Goal: Task Accomplishment & Management: Use online tool/utility

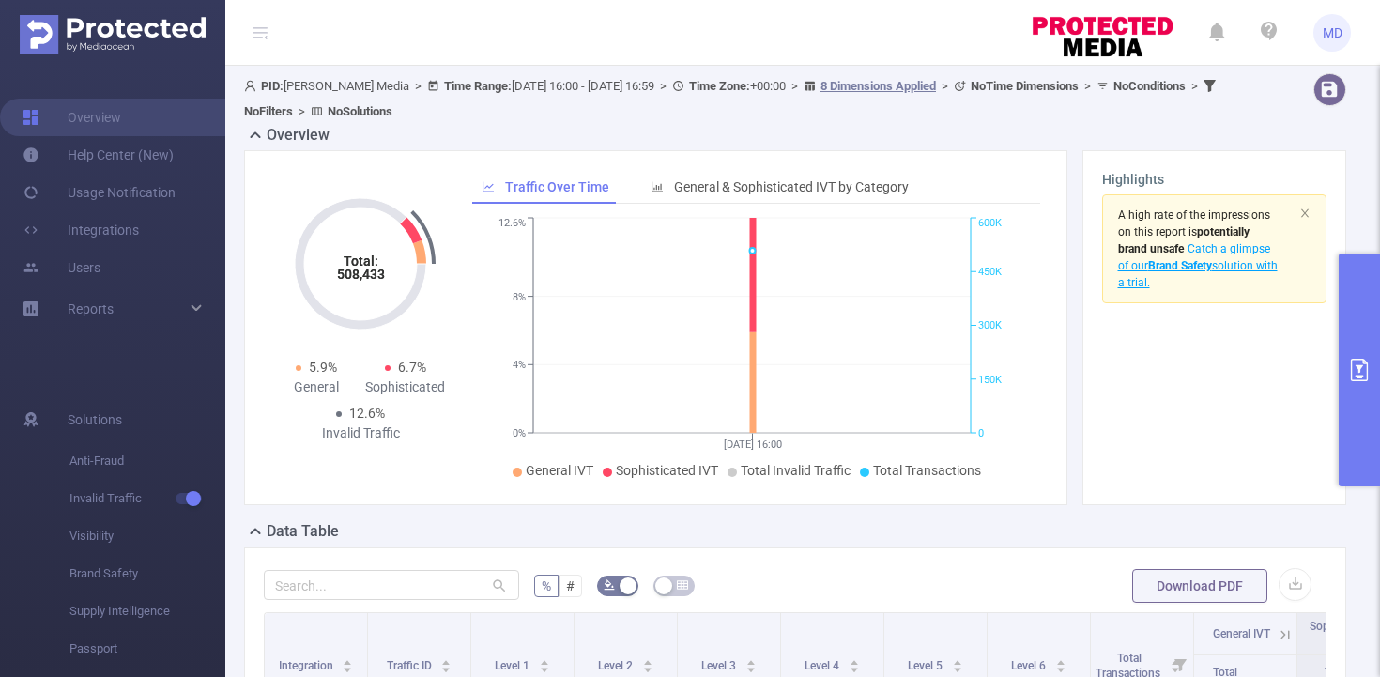
click at [1353, 373] on icon "primary" at bounding box center [1359, 370] width 23 height 23
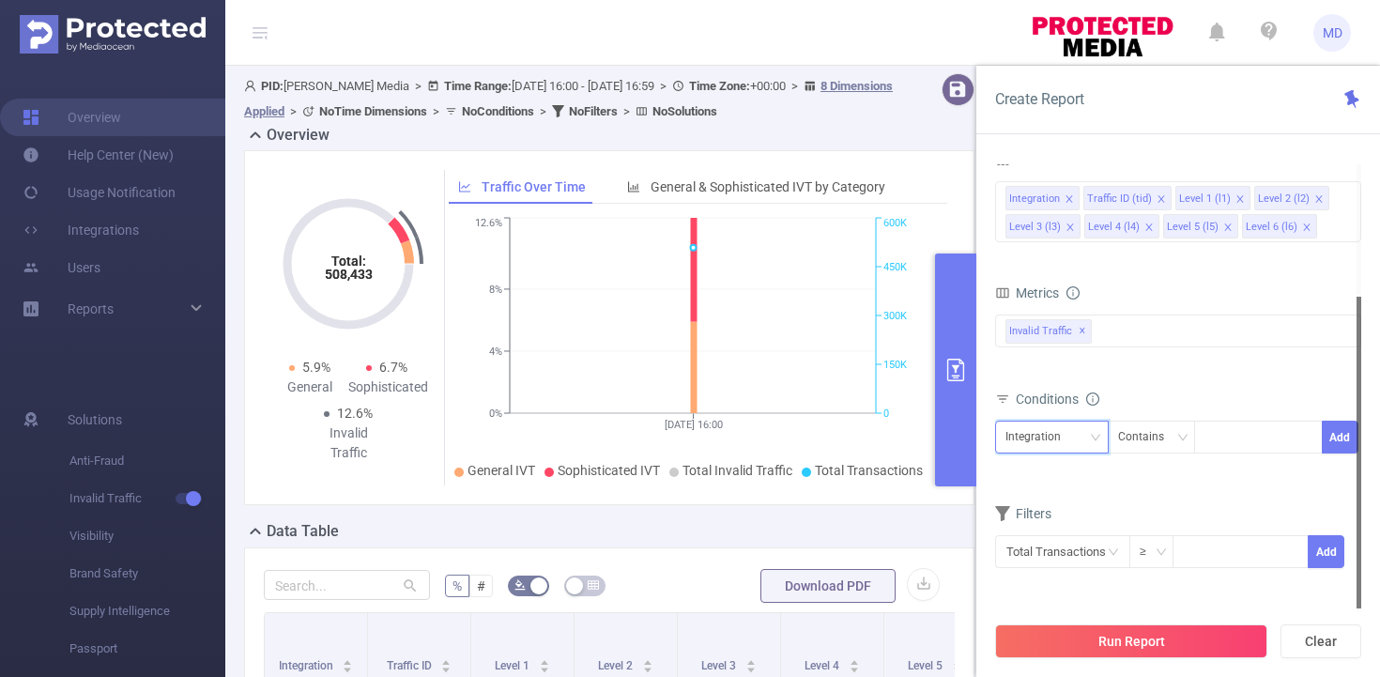
click at [1083, 436] on div "Integration" at bounding box center [1051, 436] width 93 height 31
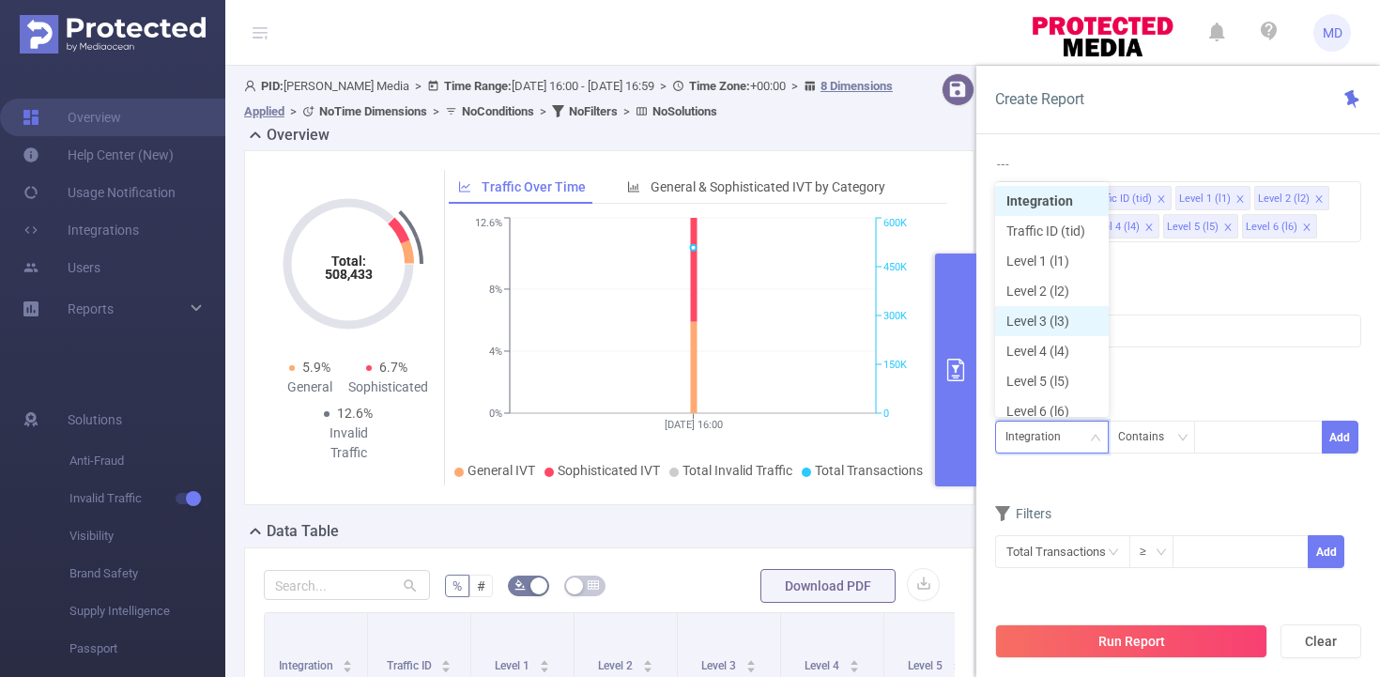
scroll to position [9, 0]
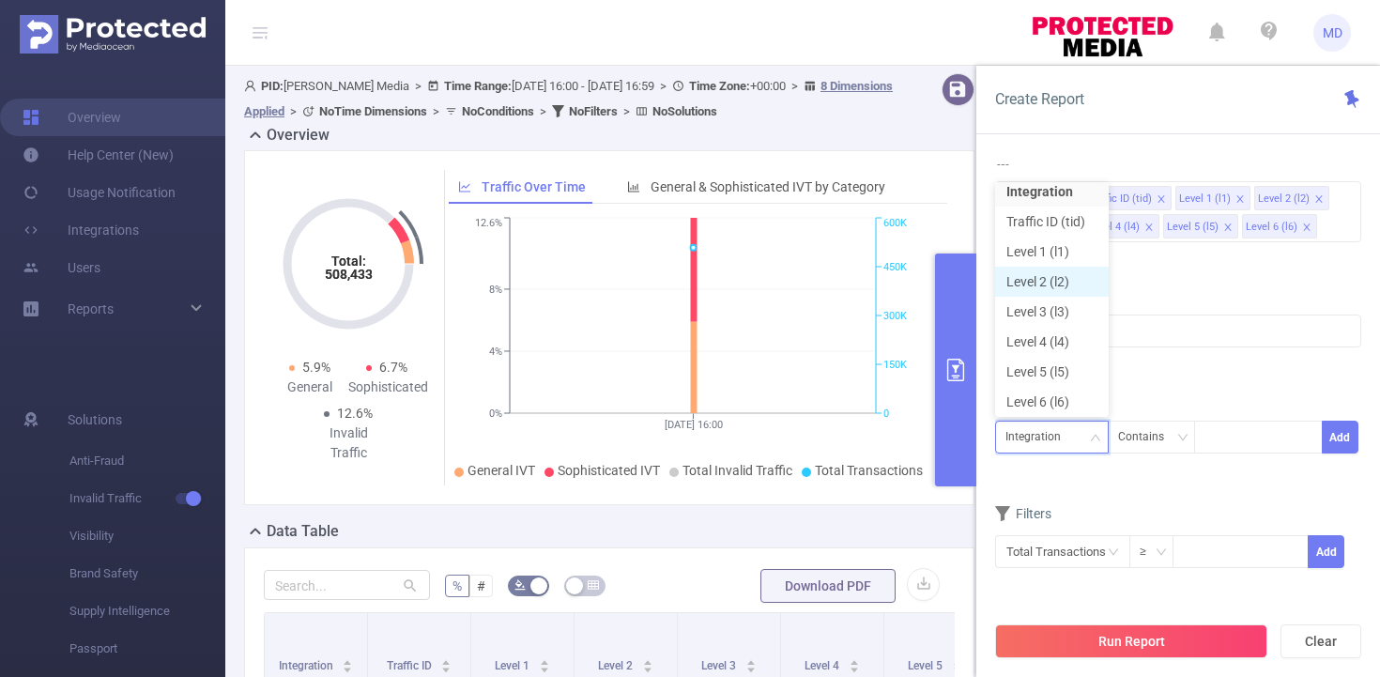
click at [1043, 277] on li "Level 2 (l2)" at bounding box center [1052, 282] width 114 height 30
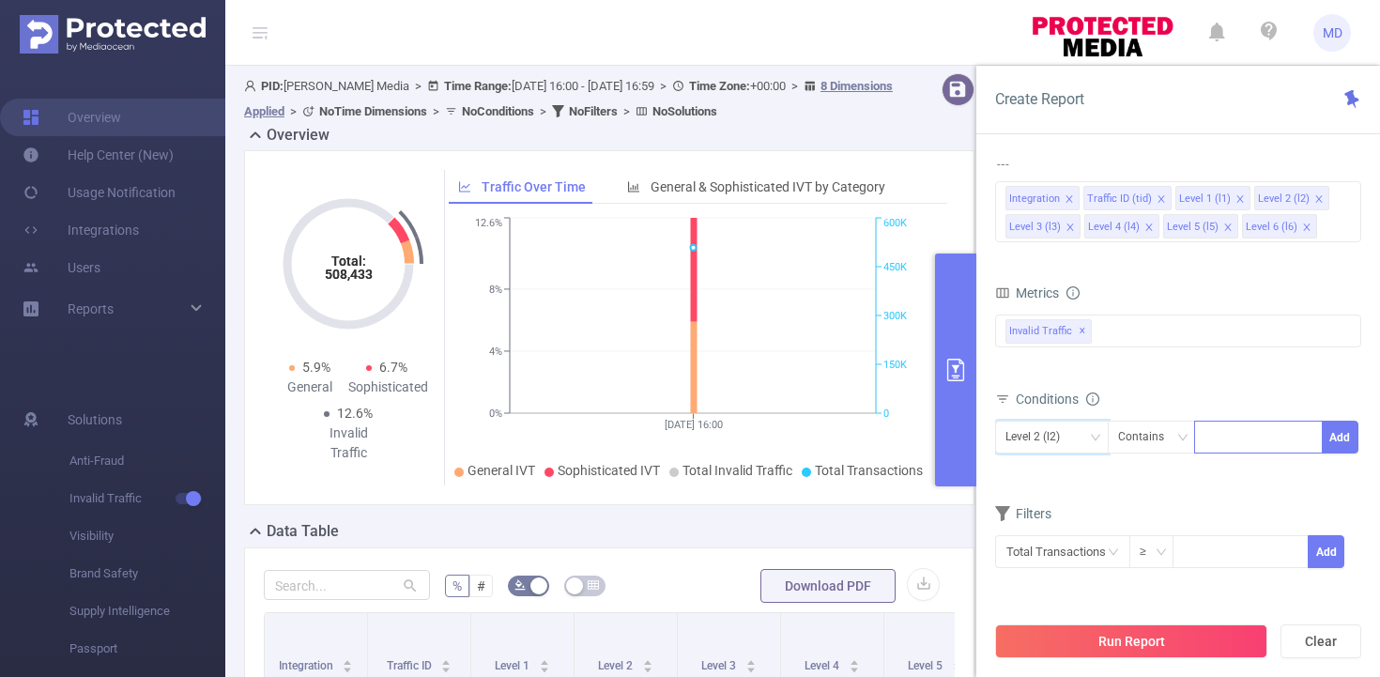
click at [1222, 439] on div at bounding box center [1258, 436] width 108 height 31
type input "2577"
drag, startPoint x: 1228, startPoint y: 470, endPoint x: 1237, endPoint y: 467, distance: 9.8
click at [1228, 470] on li "2577" at bounding box center [1258, 476] width 129 height 30
click at [1334, 437] on button "Add" at bounding box center [1340, 436] width 37 height 33
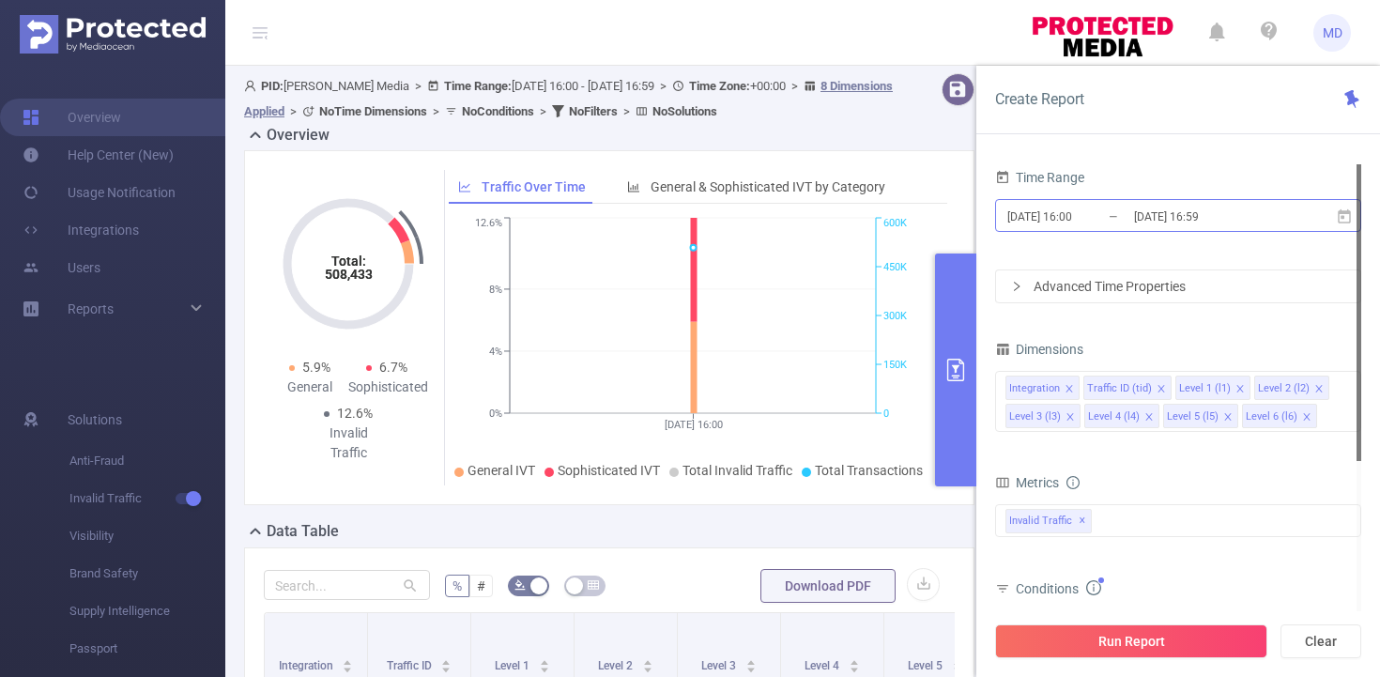
click at [1069, 226] on input "[DATE] 16:00" at bounding box center [1081, 216] width 152 height 25
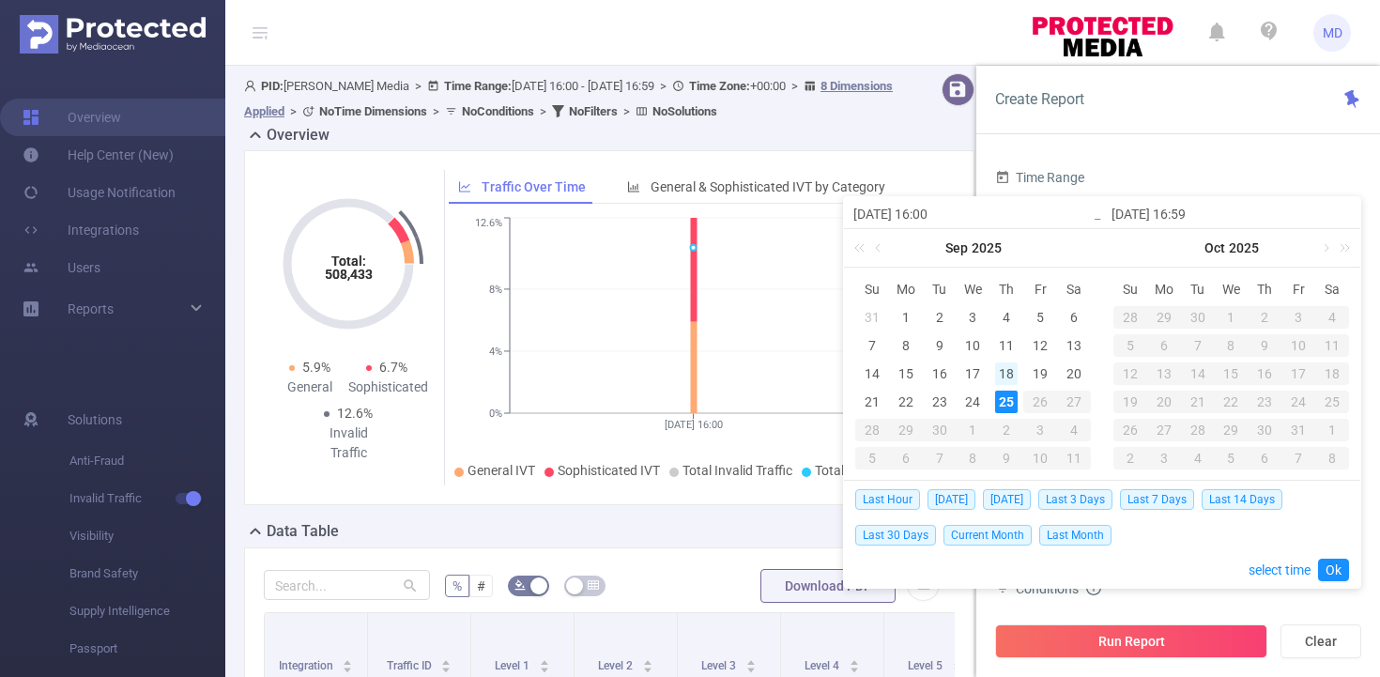
click at [1008, 368] on div "18" at bounding box center [1006, 373] width 23 height 23
click at [1007, 400] on div "25" at bounding box center [1006, 401] width 23 height 23
type input "[DATE] 16:00"
click at [1333, 569] on link "Ok" at bounding box center [1333, 569] width 31 height 23
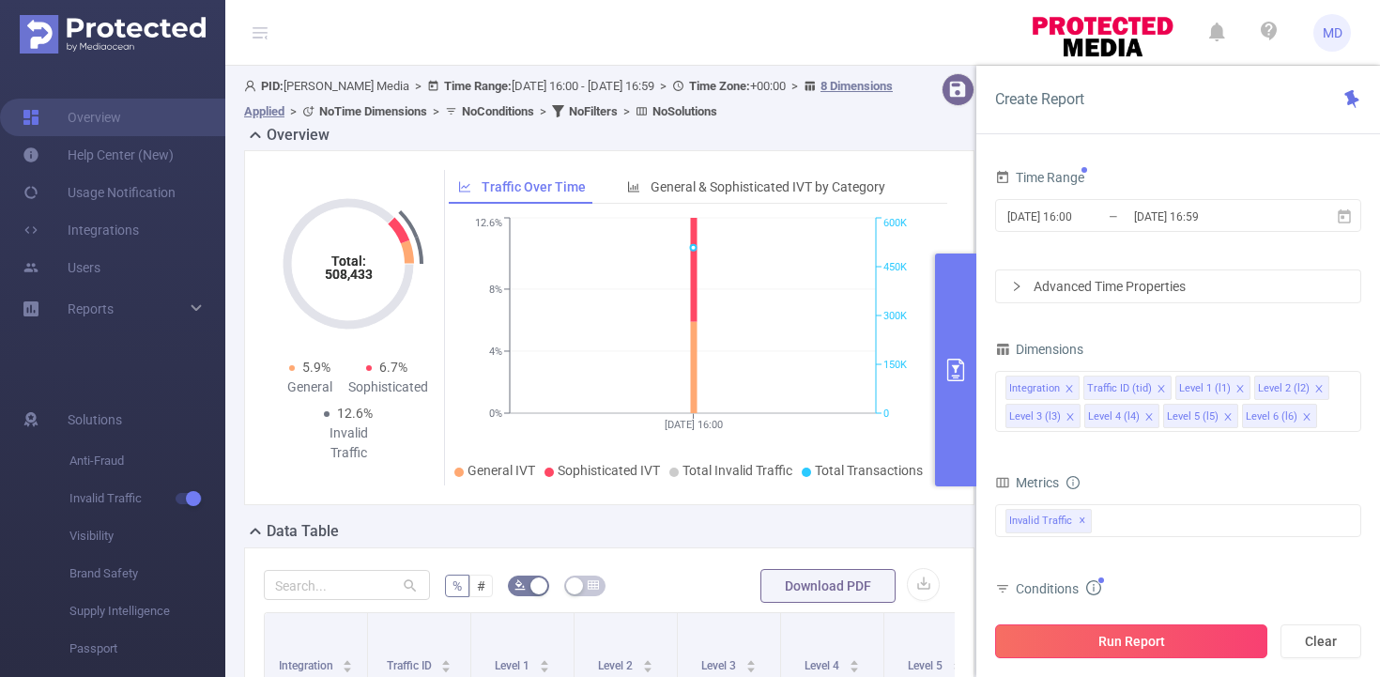
click at [1192, 635] on button "Run Report" at bounding box center [1131, 641] width 272 height 34
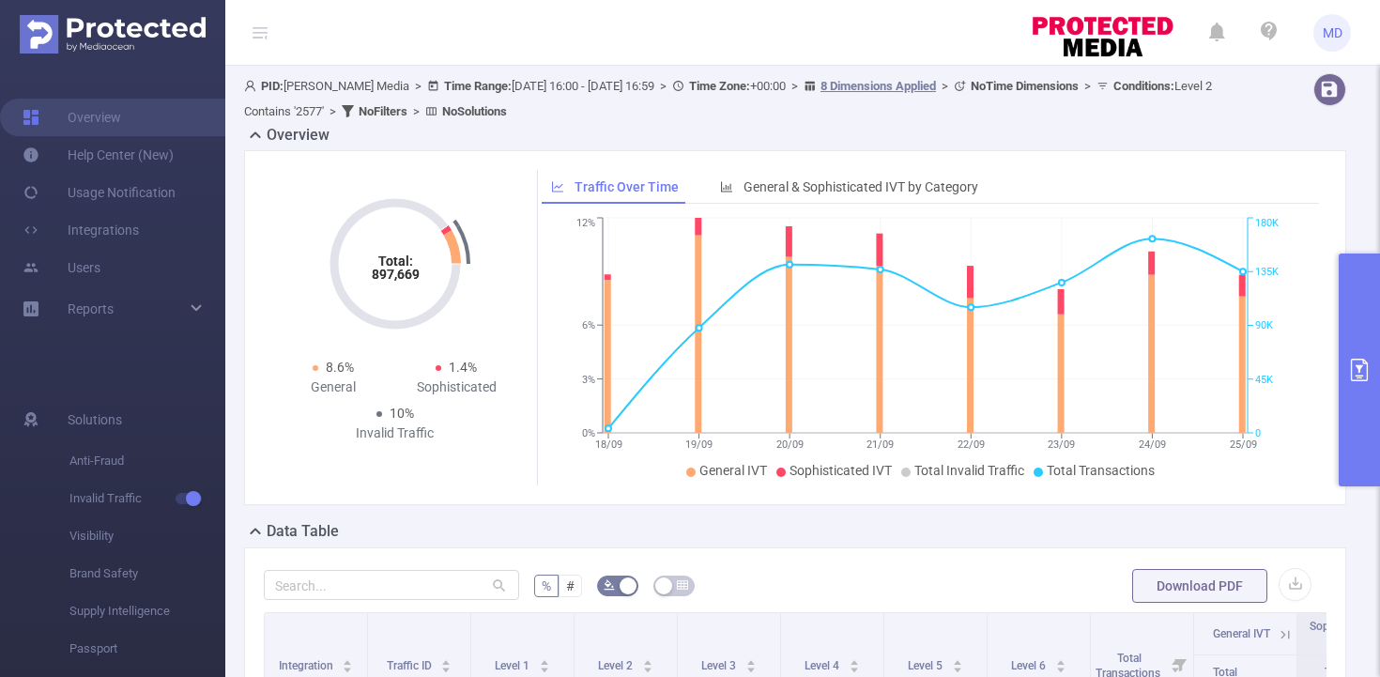
click at [1364, 370] on icon "primary" at bounding box center [1359, 370] width 23 height 23
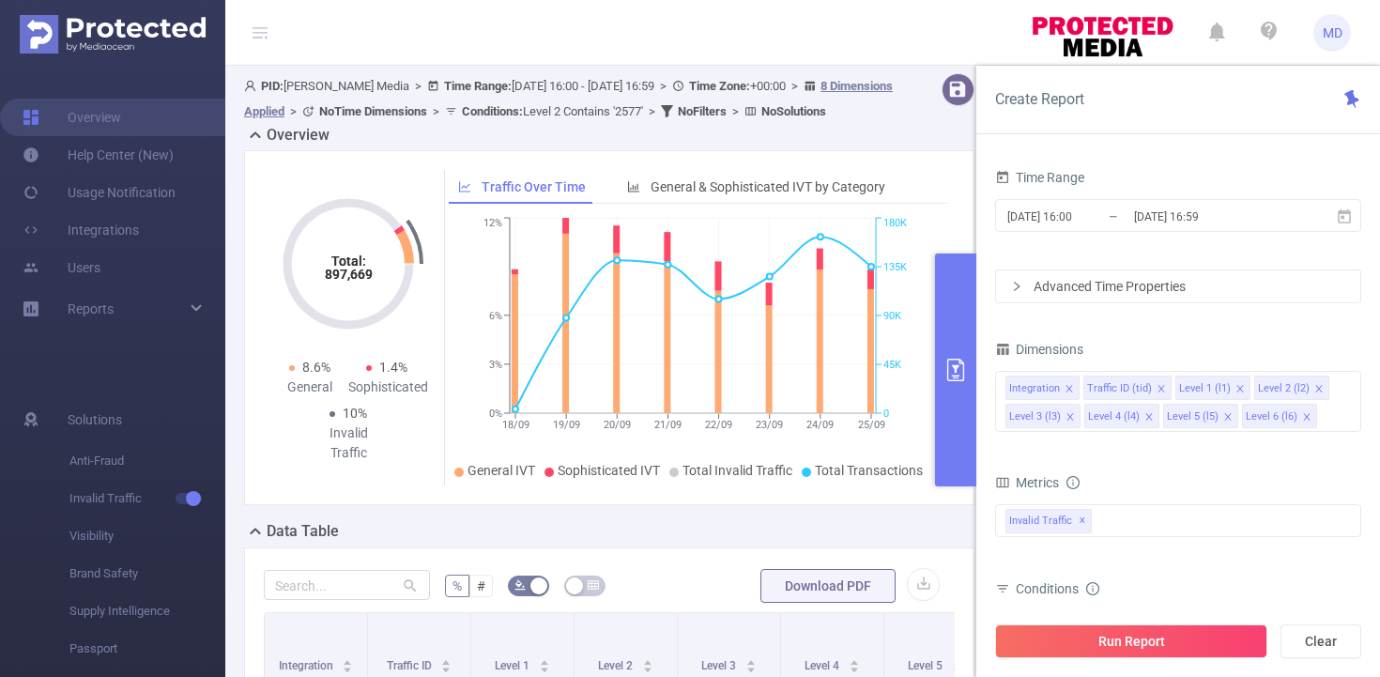
click at [957, 373] on icon "primary" at bounding box center [955, 370] width 23 height 23
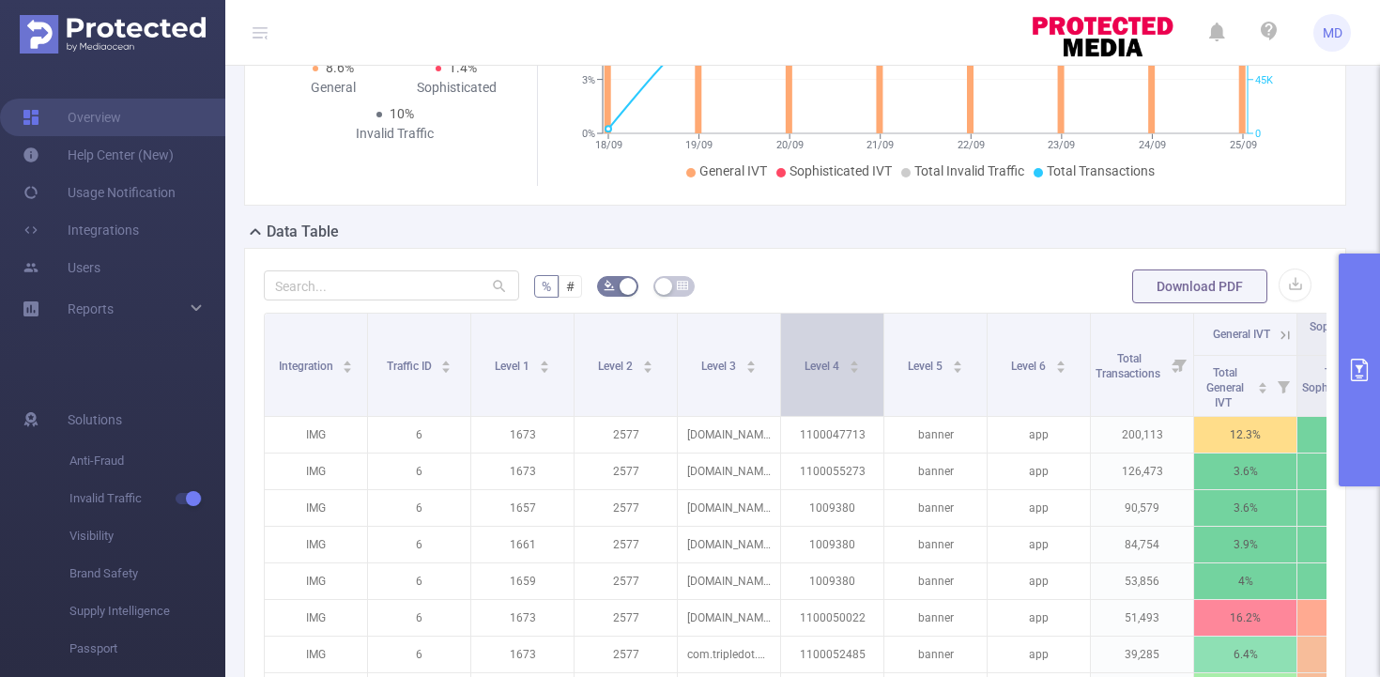
scroll to position [331, 0]
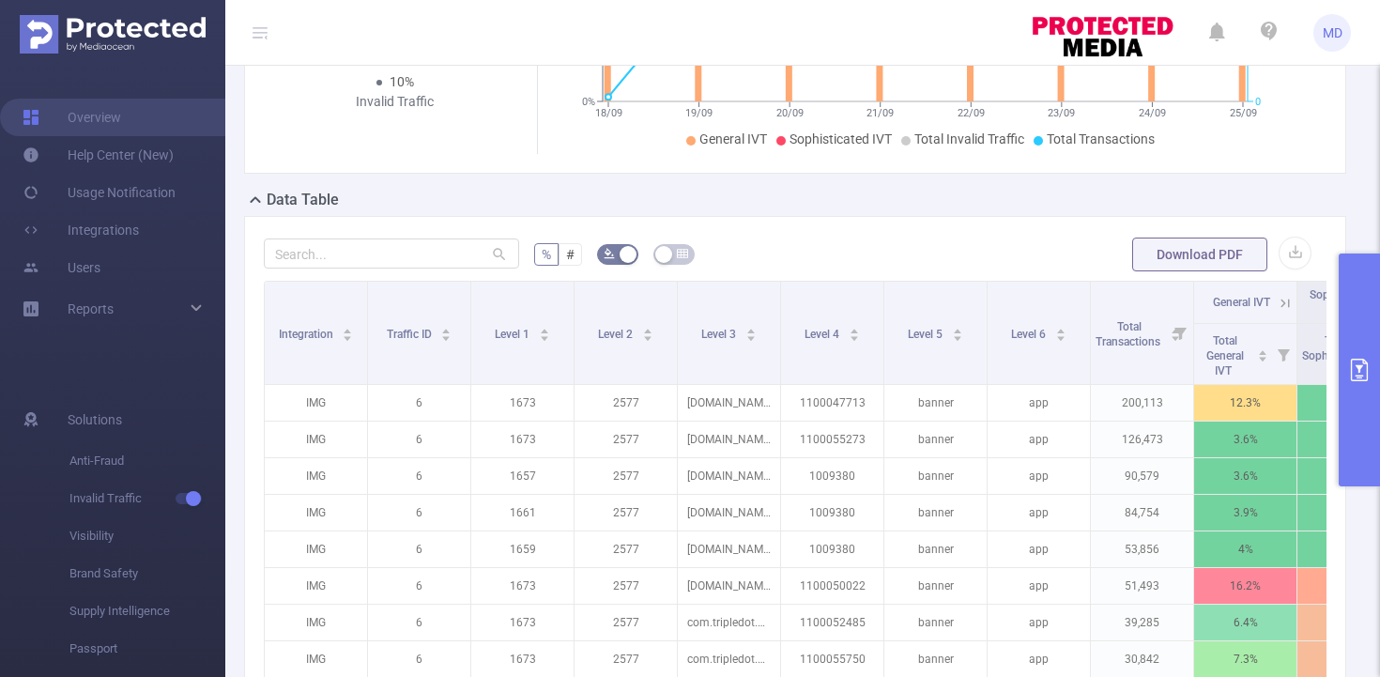
click at [1277, 311] on th "General IVT" at bounding box center [1245, 303] width 103 height 42
click at [1279, 304] on icon at bounding box center [1285, 303] width 17 height 17
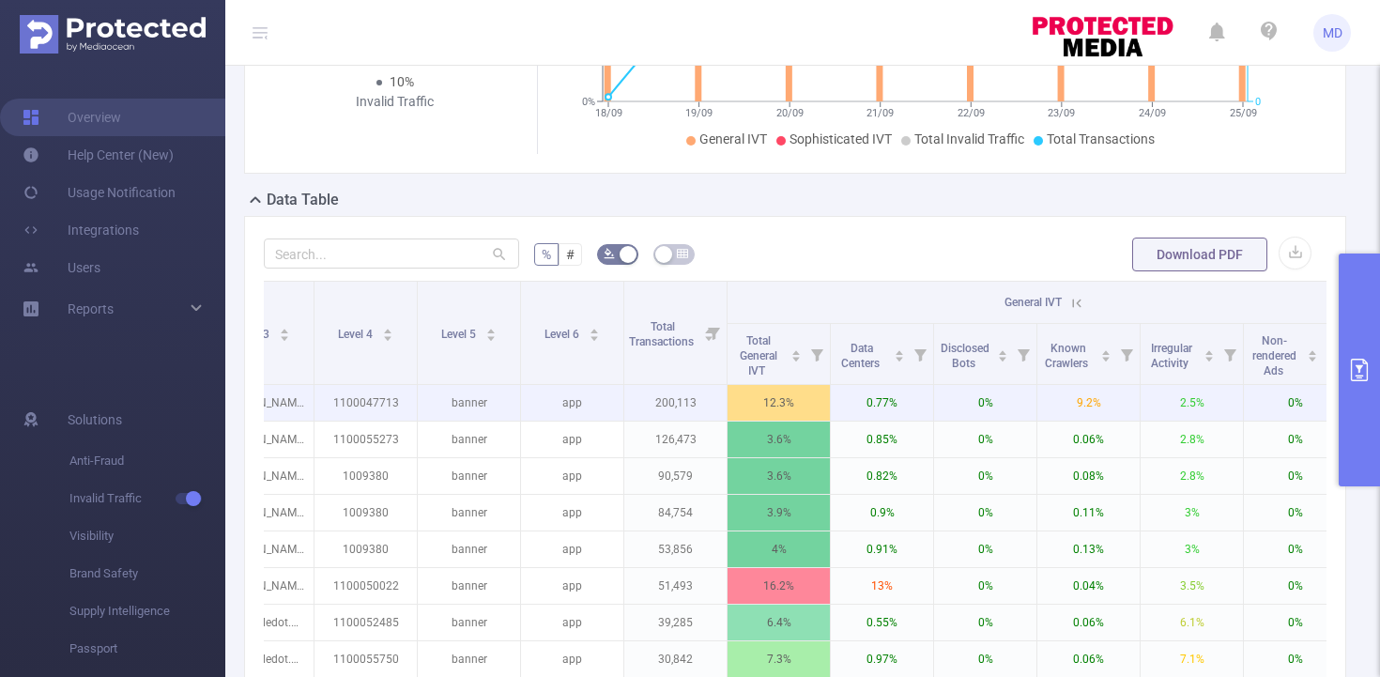
scroll to position [0, 488]
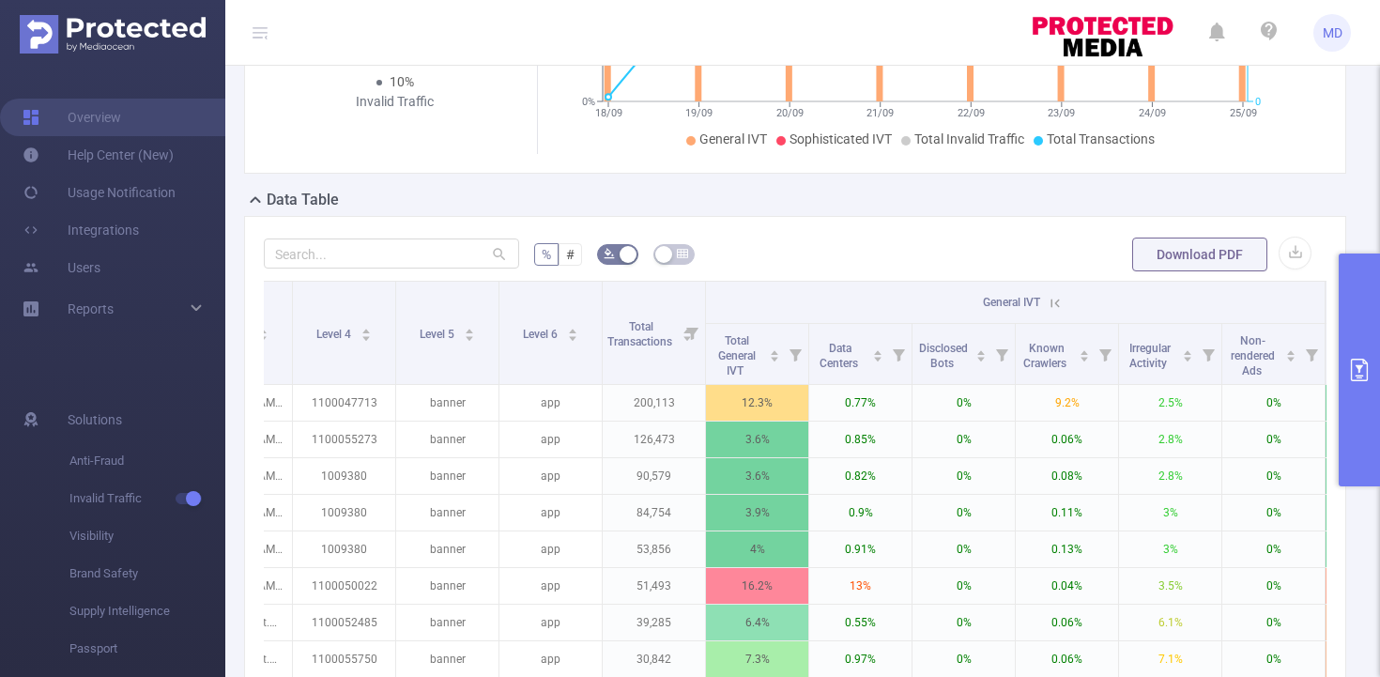
click at [1057, 301] on icon at bounding box center [1055, 302] width 8 height 8
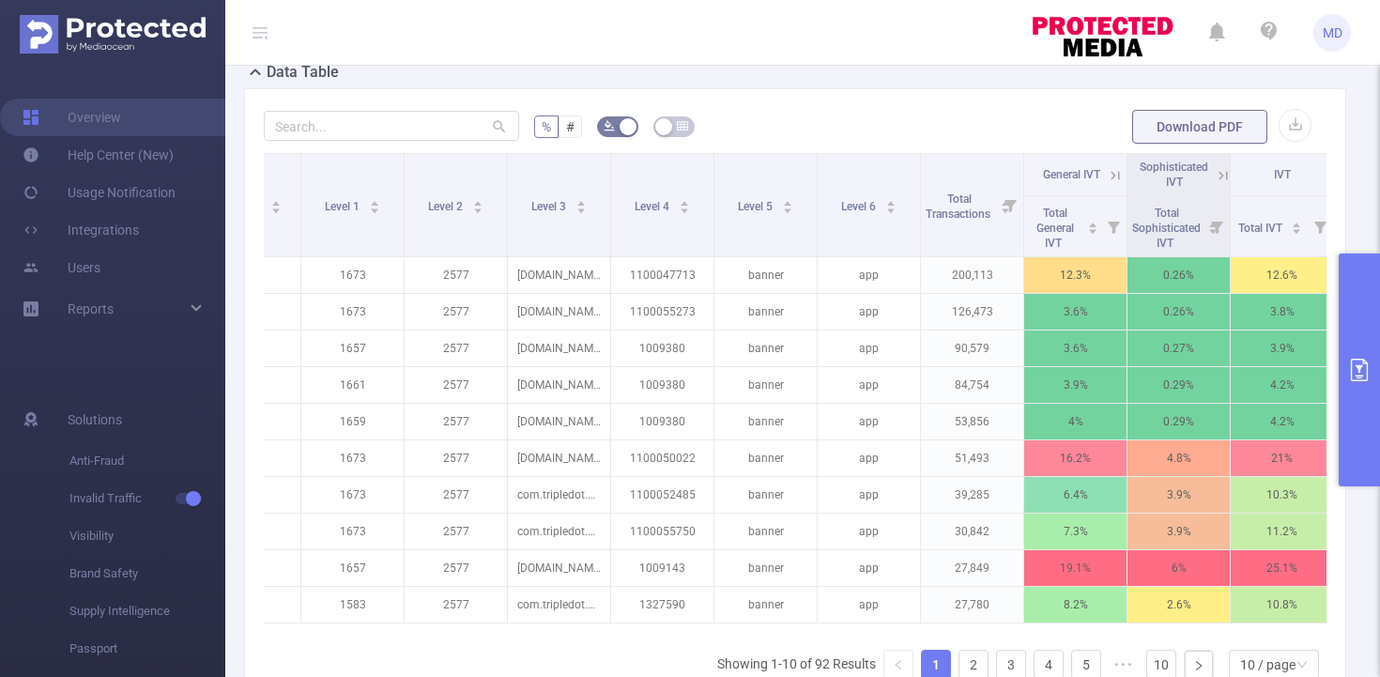
scroll to position [0, 195]
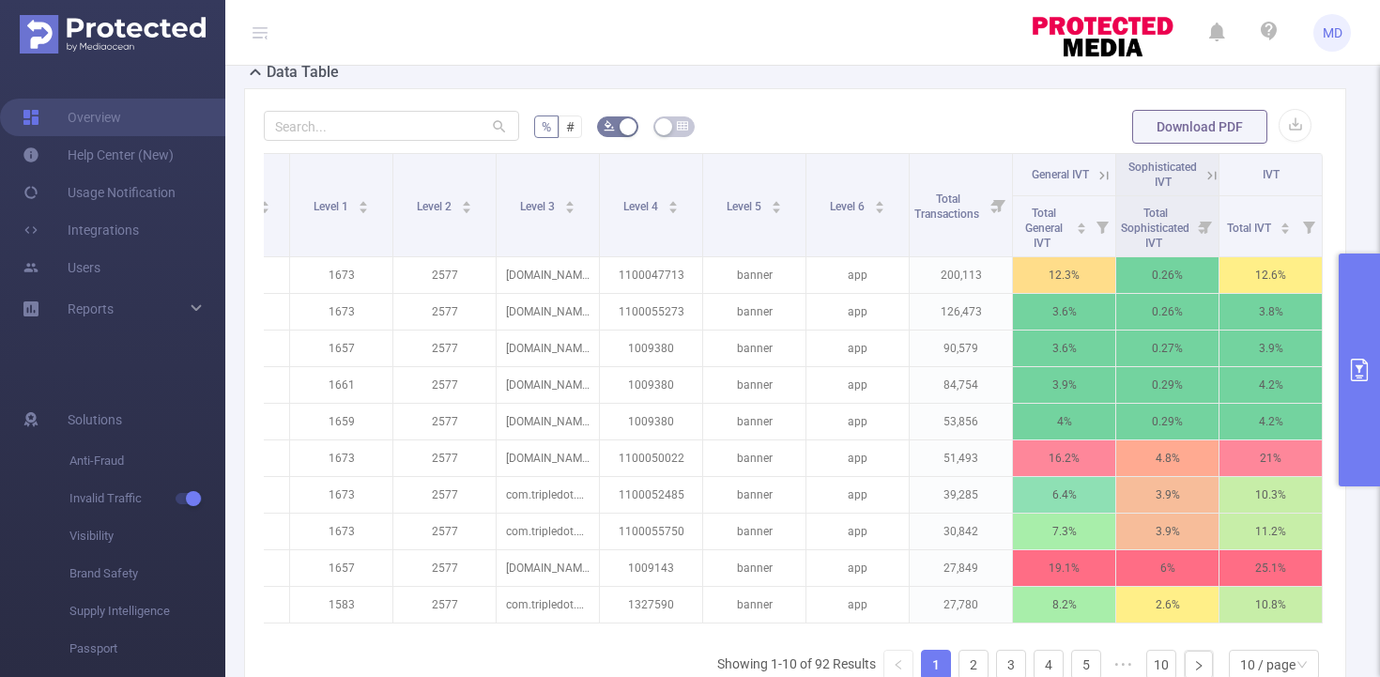
click at [1095, 174] on icon at bounding box center [1103, 175] width 17 height 17
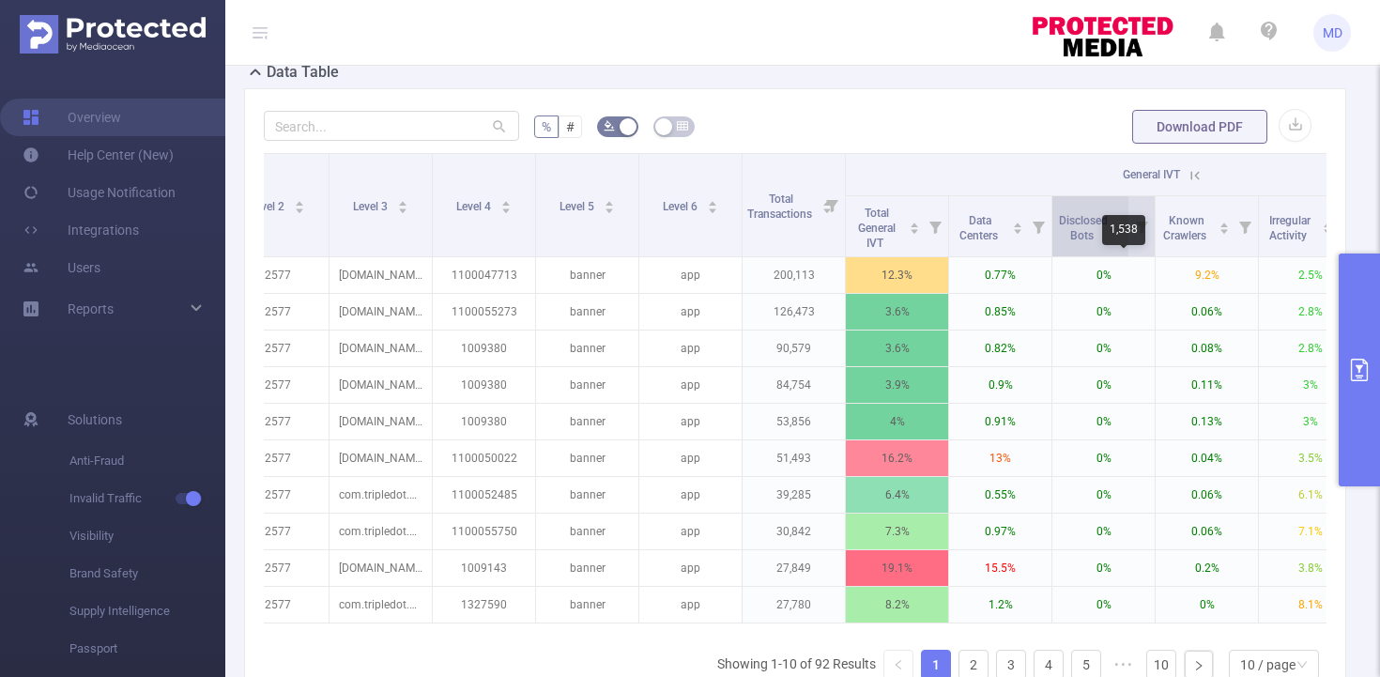
scroll to position [0, 413]
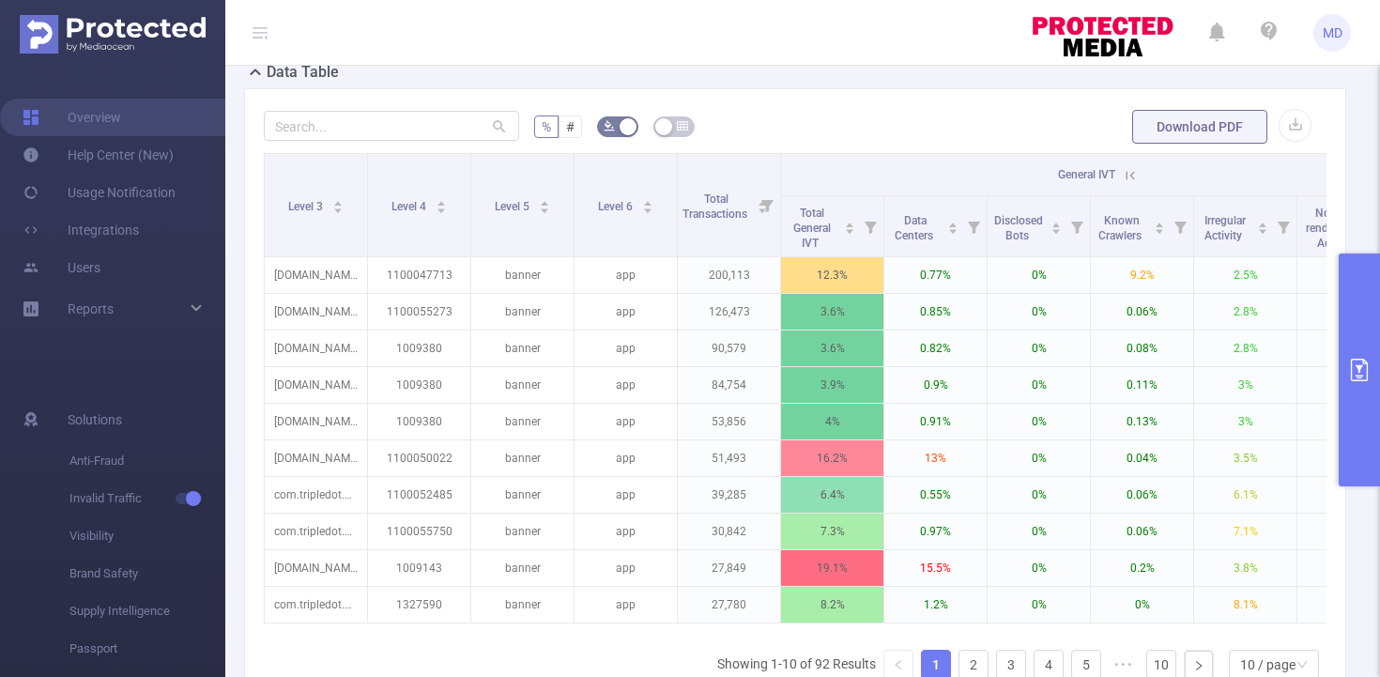
click at [1133, 171] on icon at bounding box center [1130, 175] width 17 height 17
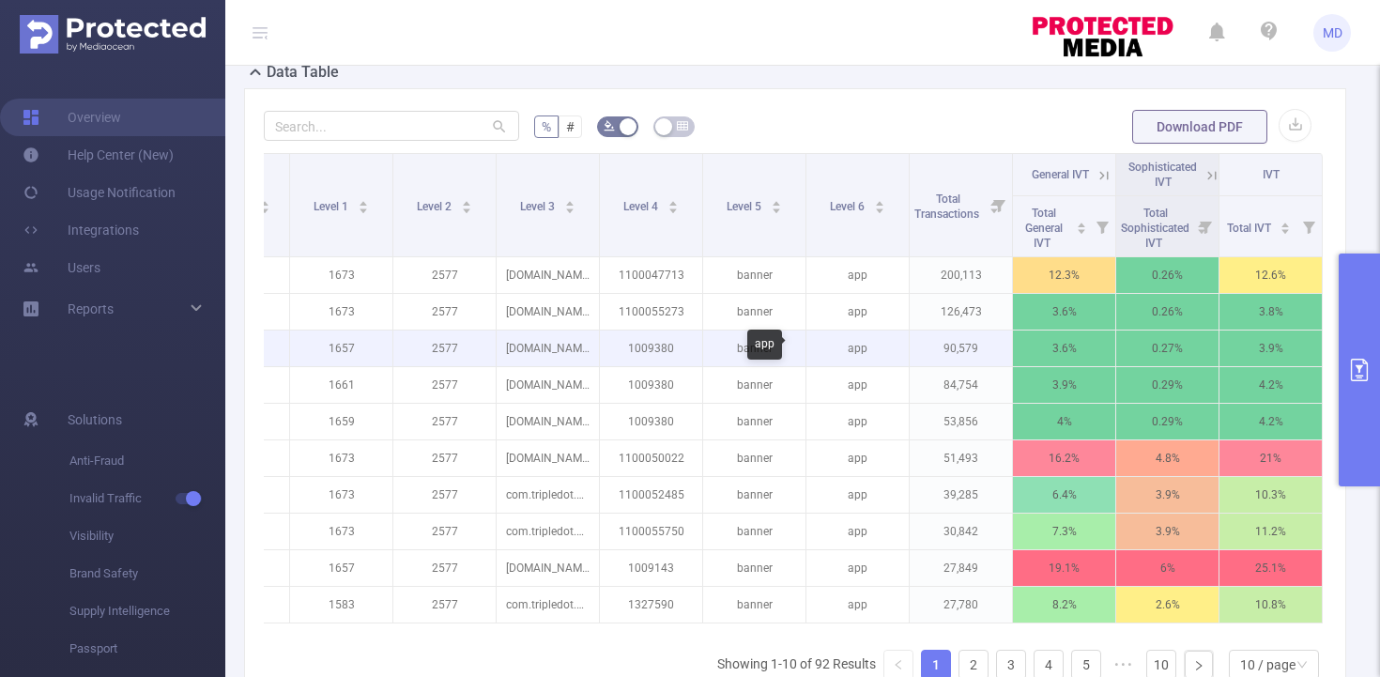
scroll to position [0, 0]
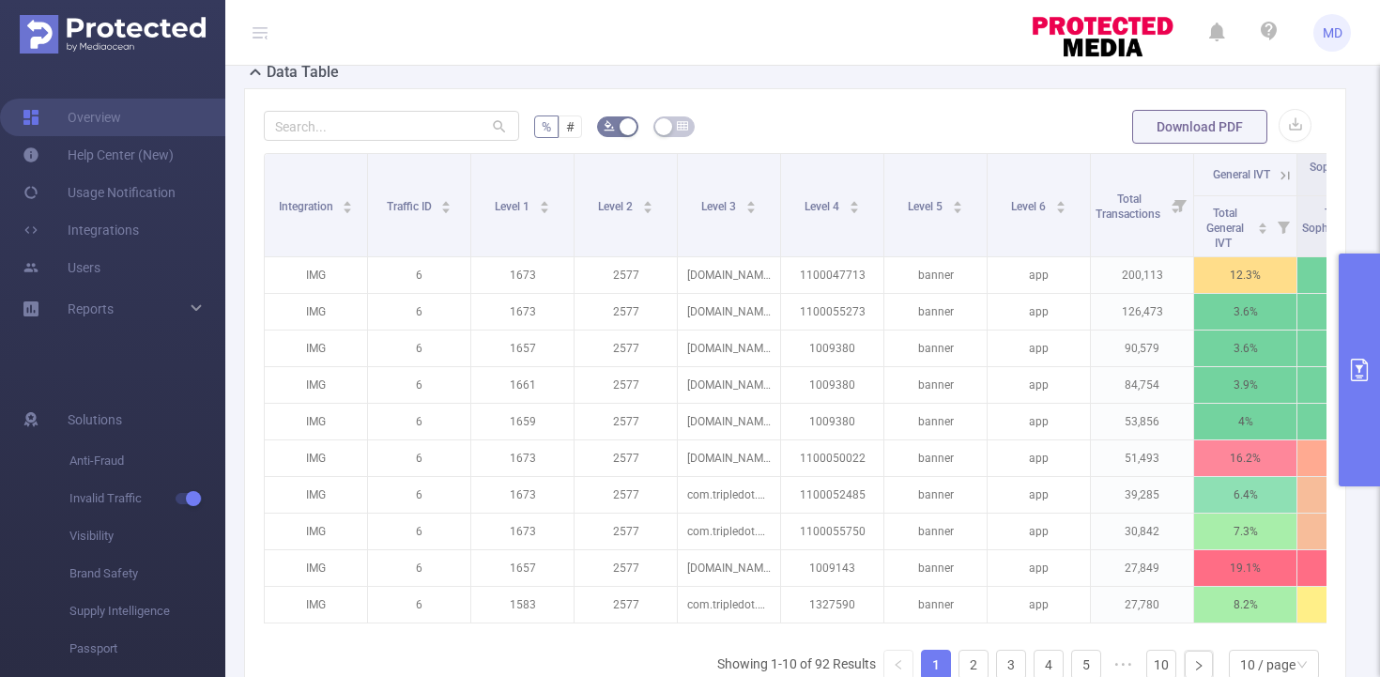
click at [1353, 364] on icon "primary" at bounding box center [1359, 370] width 23 height 23
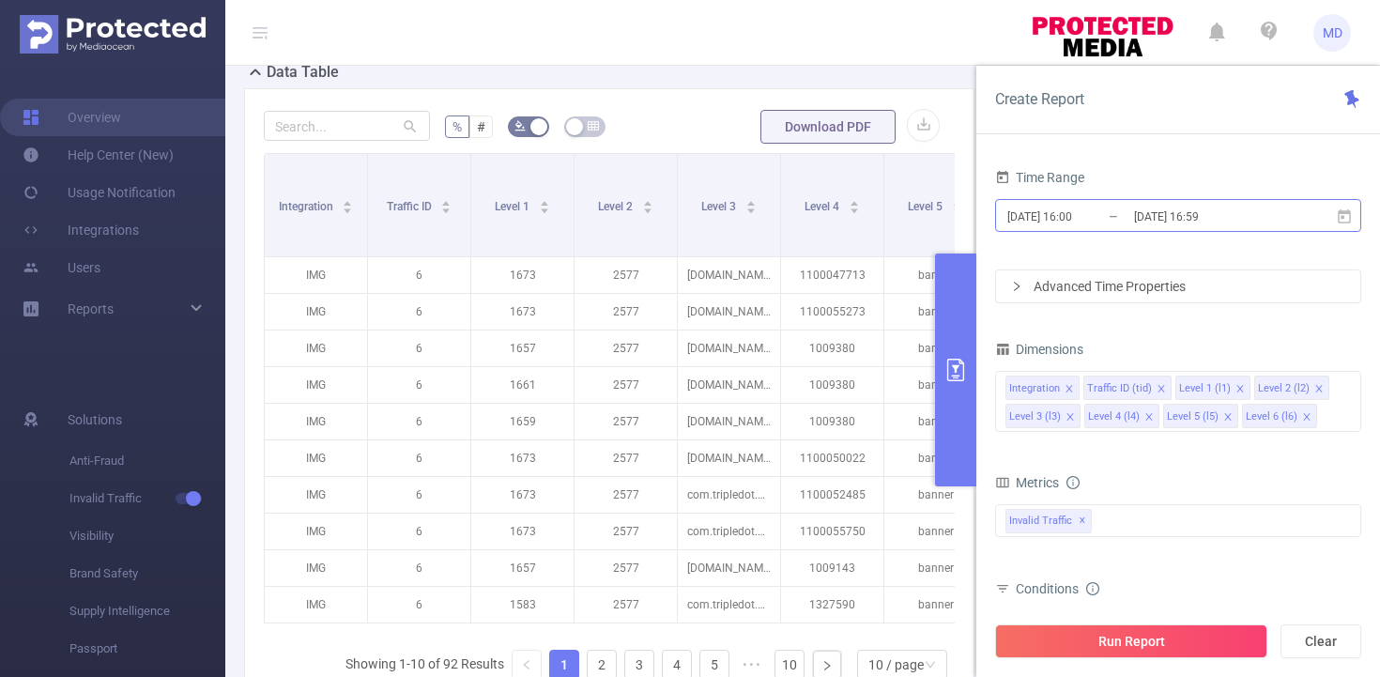
click at [1162, 208] on input "[DATE] 16:59" at bounding box center [1208, 216] width 152 height 25
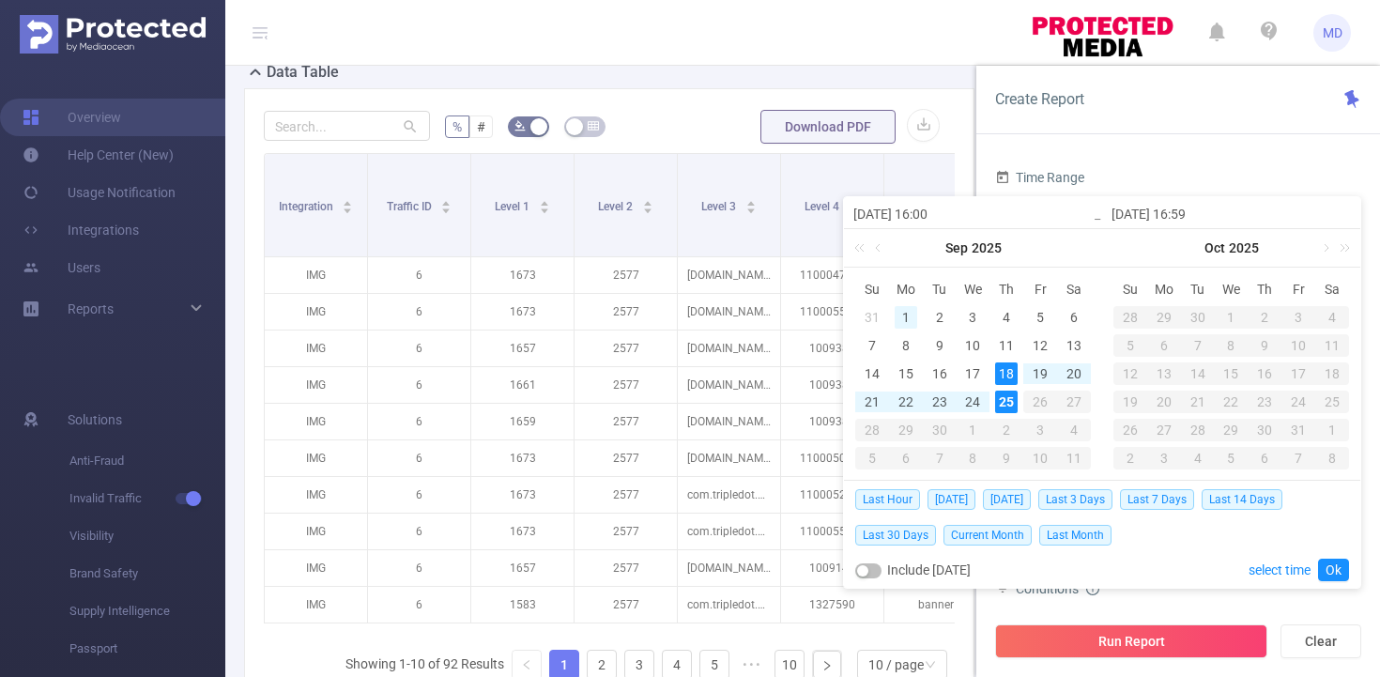
click at [909, 313] on div "1" at bounding box center [905, 317] width 23 height 23
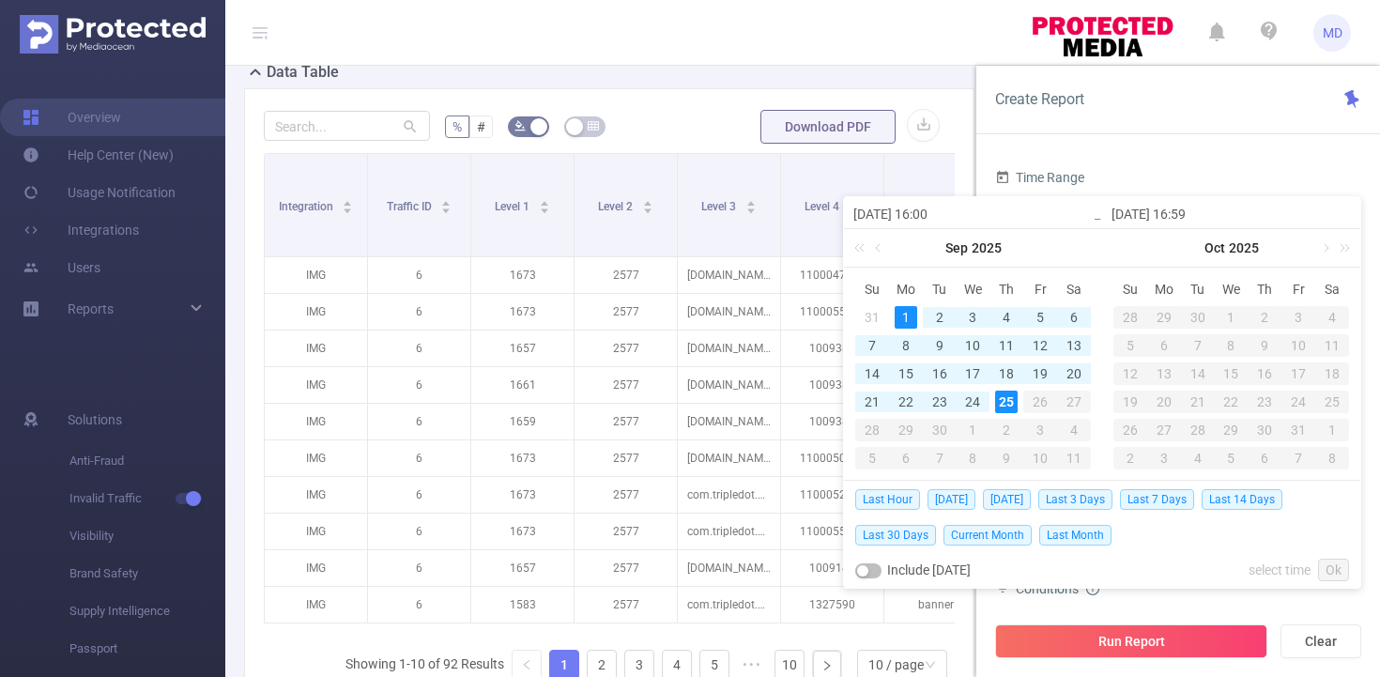
click at [1011, 403] on div "25" at bounding box center [1006, 401] width 23 height 23
type input "[DATE] 16:00"
click at [1327, 567] on link "Ok" at bounding box center [1333, 569] width 31 height 23
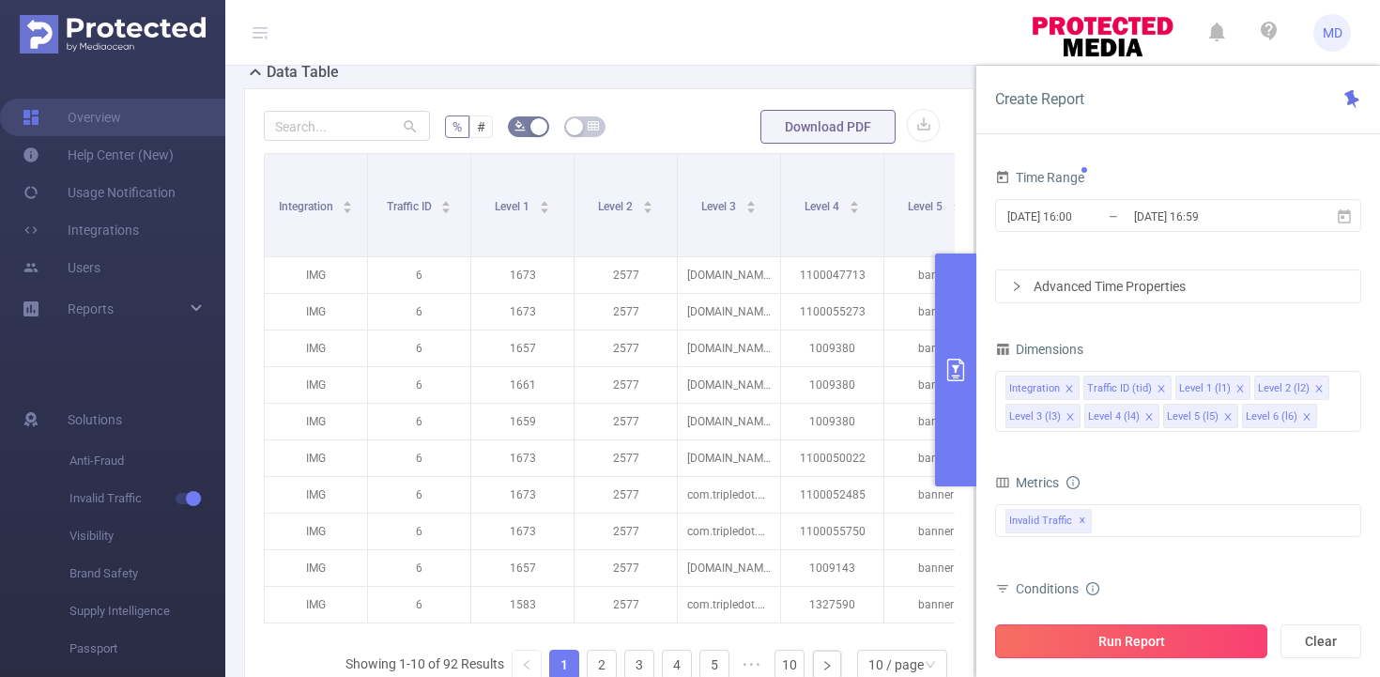
click at [1170, 649] on button "Run Report" at bounding box center [1131, 641] width 272 height 34
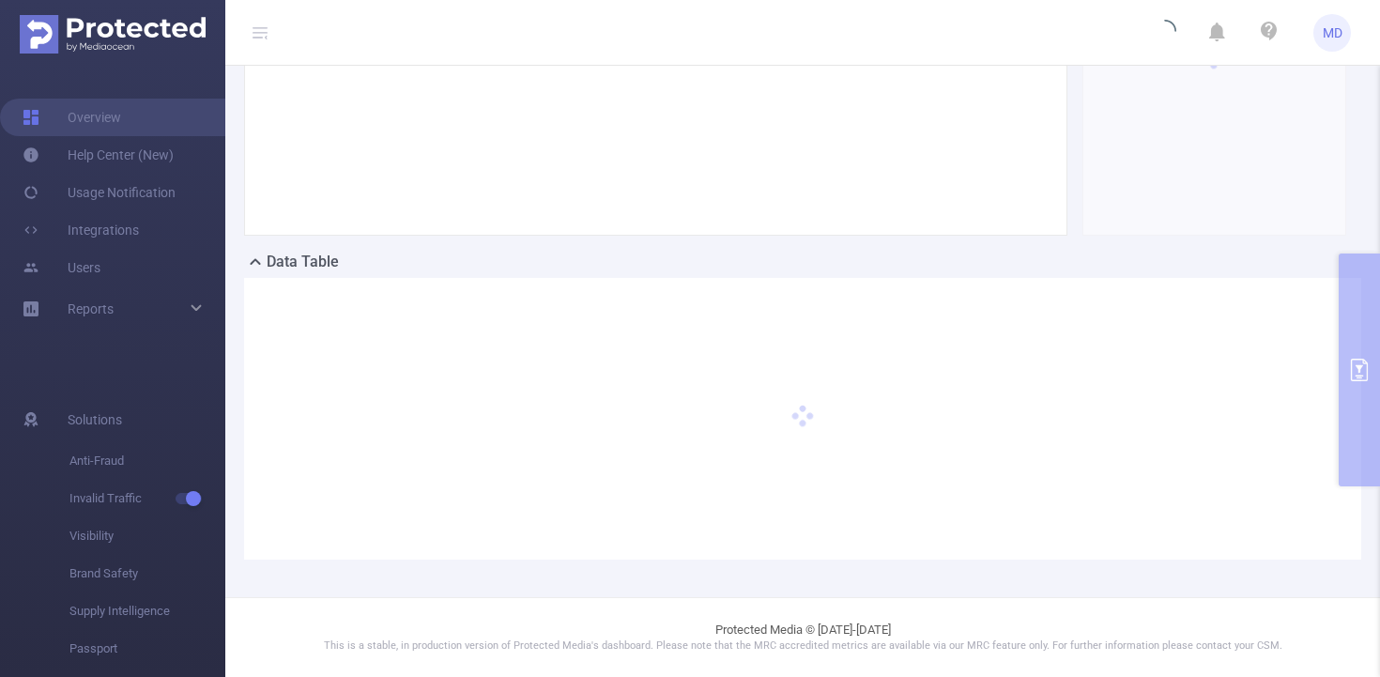
scroll to position [268, 0]
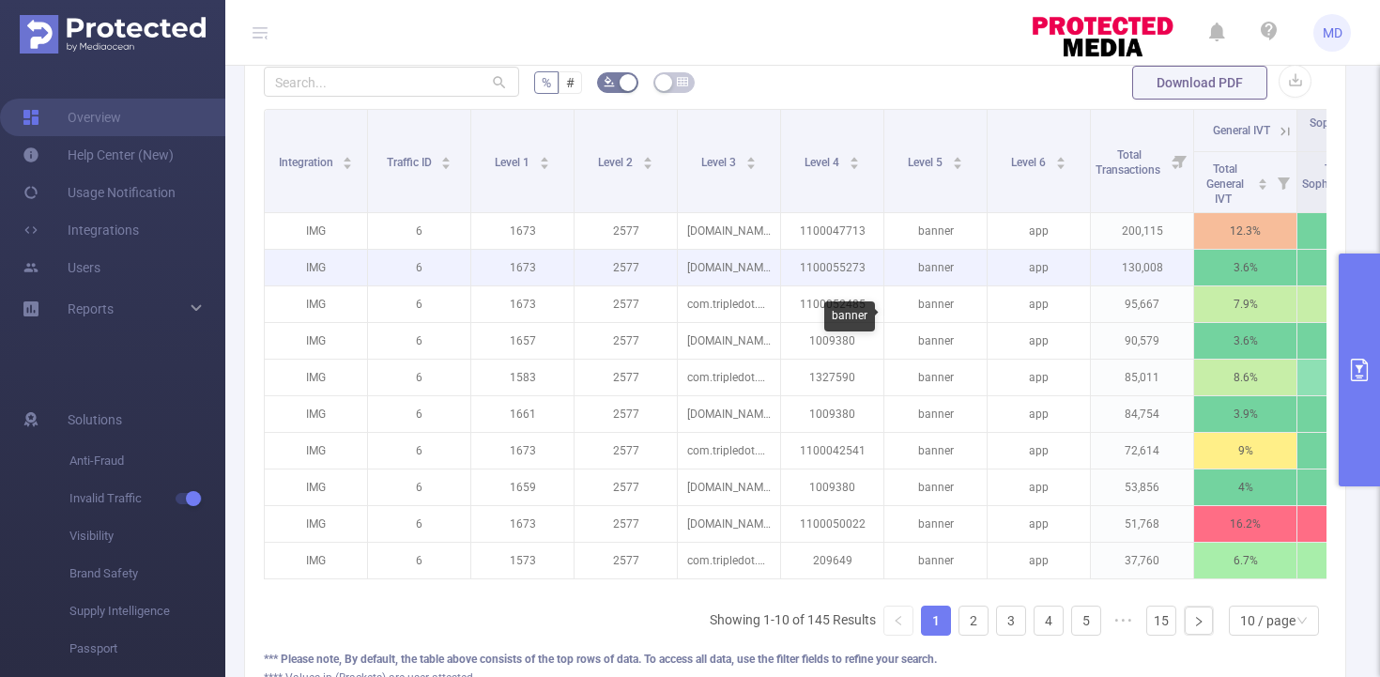
scroll to position [523, 0]
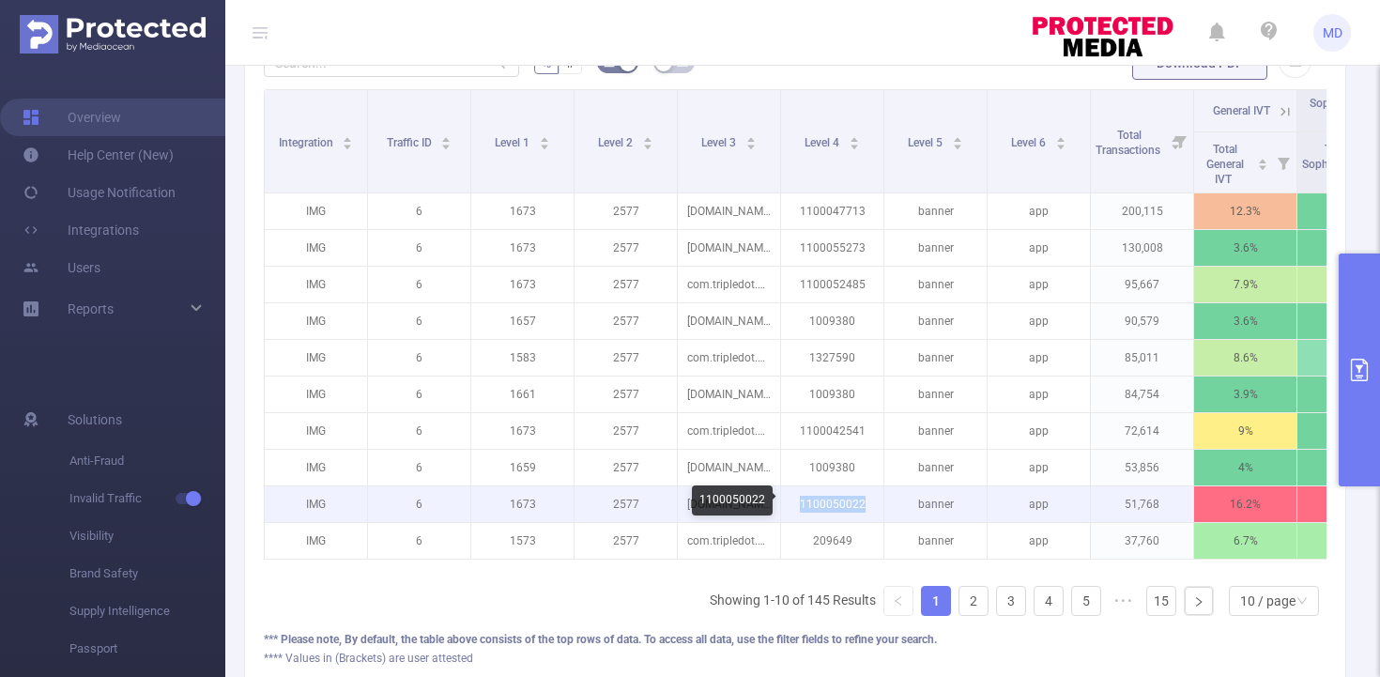
drag, startPoint x: 803, startPoint y: 504, endPoint x: 875, endPoint y: 504, distance: 72.3
click at [875, 504] on p "1100050022" at bounding box center [832, 504] width 102 height 36
copy p "1100050022"
